Goal: Task Accomplishment & Management: Use online tool/utility

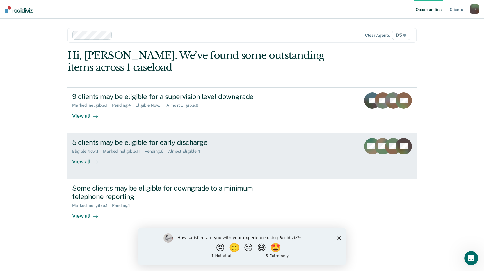
click at [77, 165] on link "5 clients may be eligible for early discharge Eligible Now : 1 Marked Ineligibl…" at bounding box center [242, 156] width 349 height 46
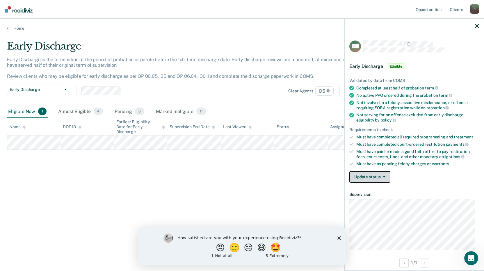
click at [371, 179] on button "Update status" at bounding box center [370, 177] width 41 height 12
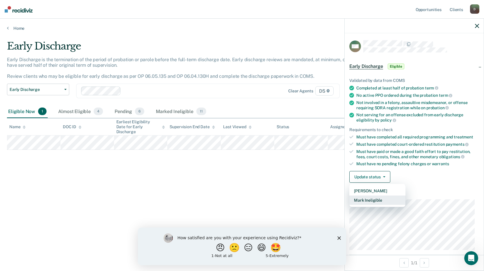
click at [365, 201] on button "Mark Ineligible" at bounding box center [378, 199] width 56 height 9
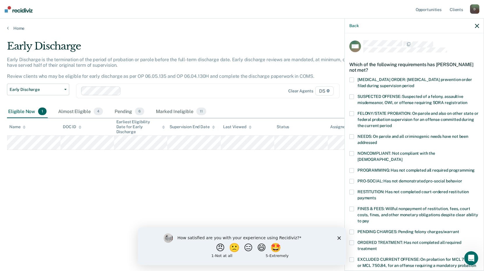
click at [354, 190] on span at bounding box center [352, 192] width 5 height 5
click at [376, 196] on input "RESTITUTION: Has not completed court-ordered restitution payments" at bounding box center [376, 196] width 0 height 0
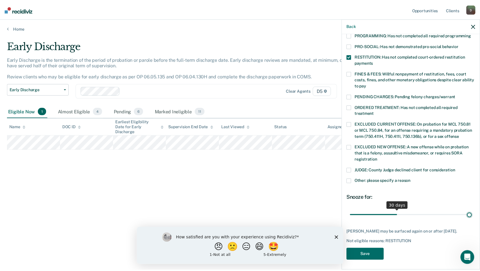
scroll to position [130, 0]
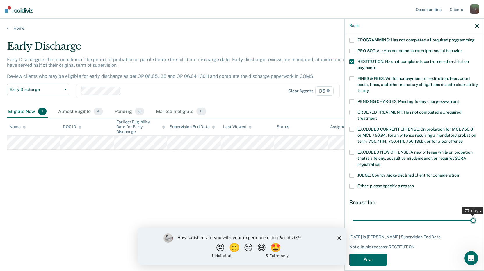
drag, startPoint x: 399, startPoint y: 209, endPoint x: 558, endPoint y: 241, distance: 161.9
type input "77"
click at [476, 225] on input "range" at bounding box center [414, 220] width 123 height 10
click at [365, 255] on button "Save" at bounding box center [369, 260] width 38 height 12
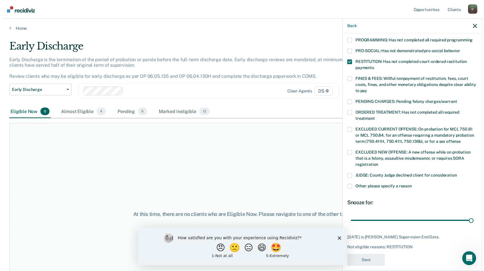
scroll to position [99, 0]
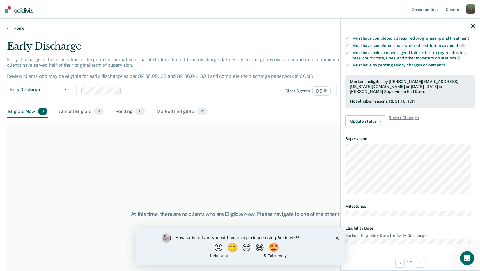
click at [19, 30] on link "Home" at bounding box center [240, 28] width 466 height 5
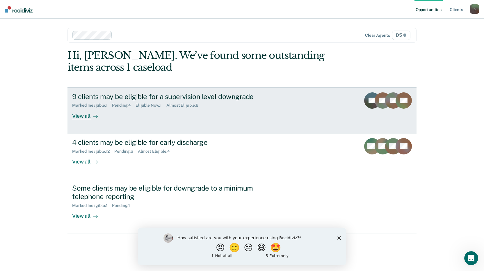
click at [92, 116] on div at bounding box center [94, 115] width 7 height 7
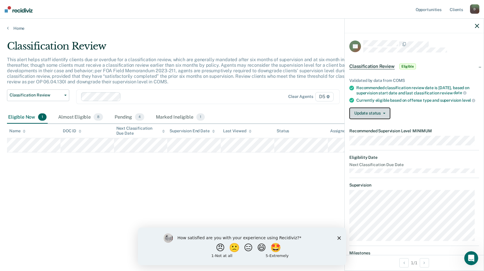
click at [367, 116] on button "Update status" at bounding box center [370, 113] width 41 height 12
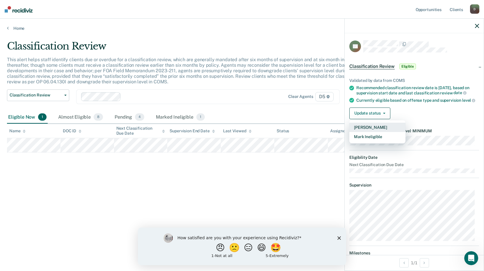
click at [364, 132] on button "[PERSON_NAME]" at bounding box center [378, 127] width 56 height 9
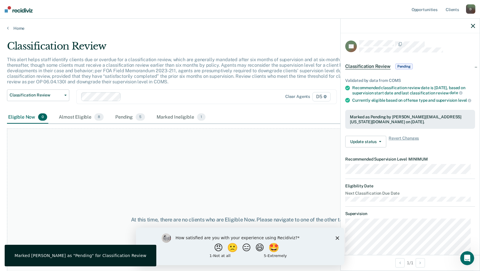
click at [470, 27] on div at bounding box center [410, 26] width 139 height 15
click at [474, 26] on icon "button" at bounding box center [473, 26] width 4 height 4
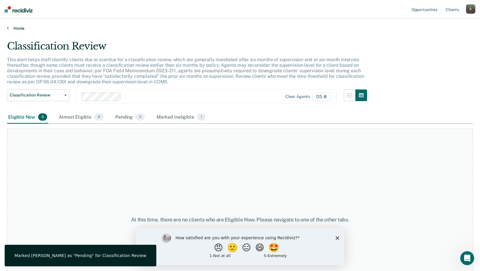
click at [15, 26] on link "Home" at bounding box center [240, 28] width 466 height 5
